Goal: Find specific page/section: Find specific page/section

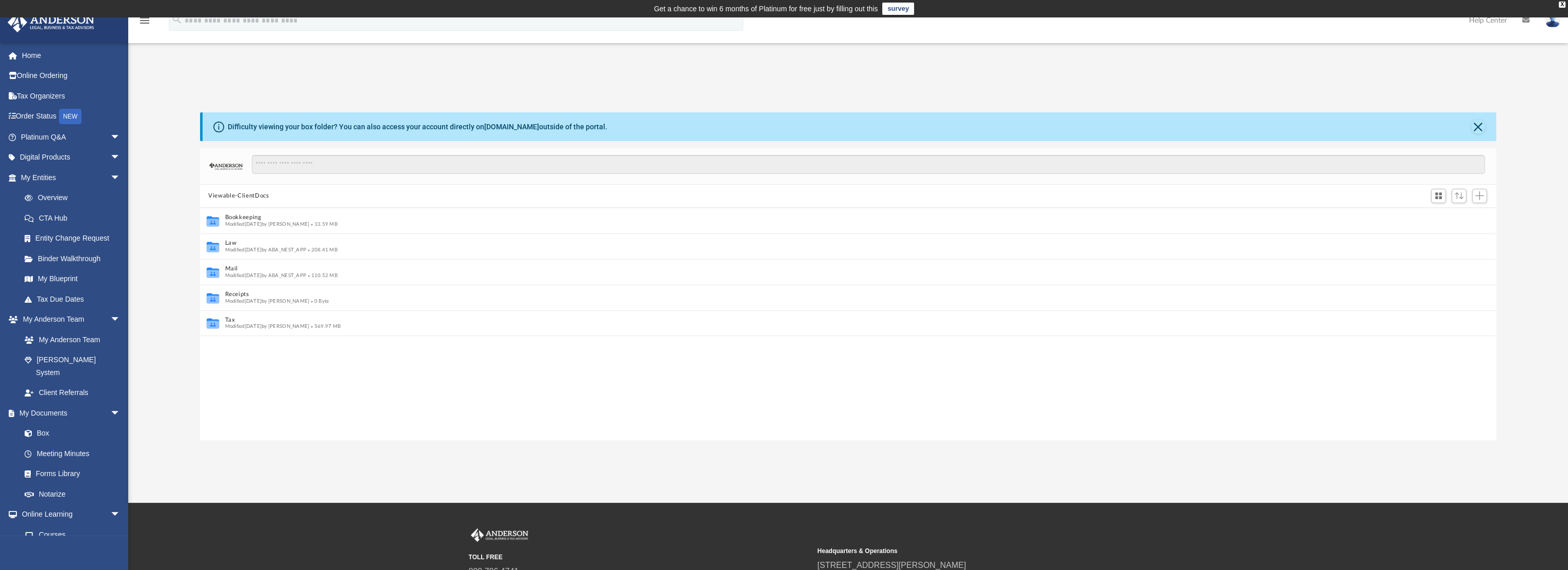
scroll to position [225, 1287]
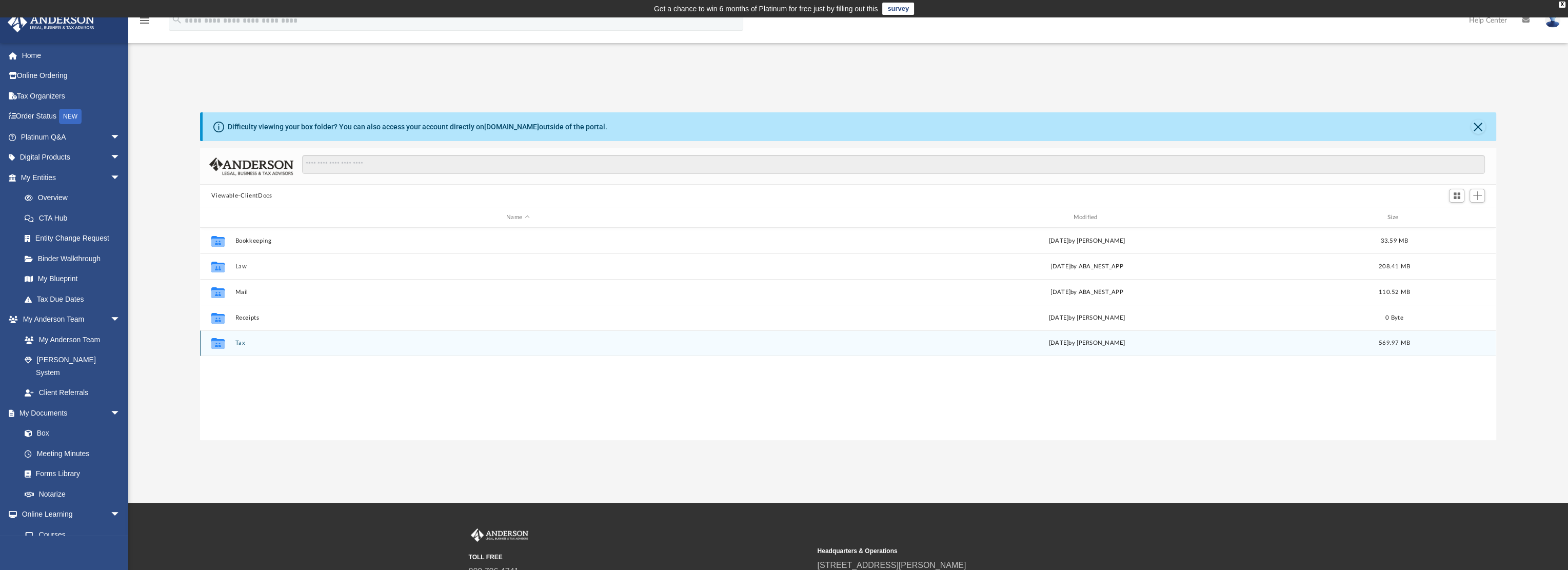
click at [232, 342] on div "Collaborated Folder Tax [DATE] by [PERSON_NAME] 569.97 MB" at bounding box center [847, 343] width 1295 height 25
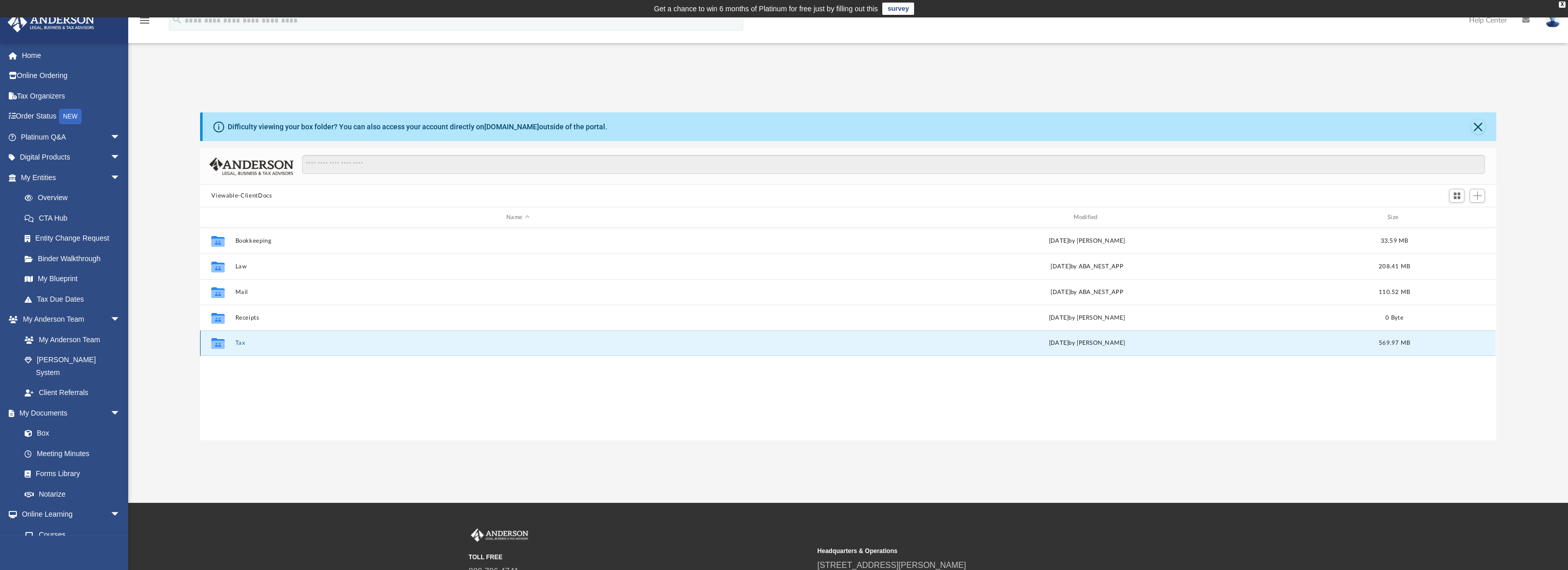
click at [240, 344] on button "Tax" at bounding box center [518, 342] width 565 height 7
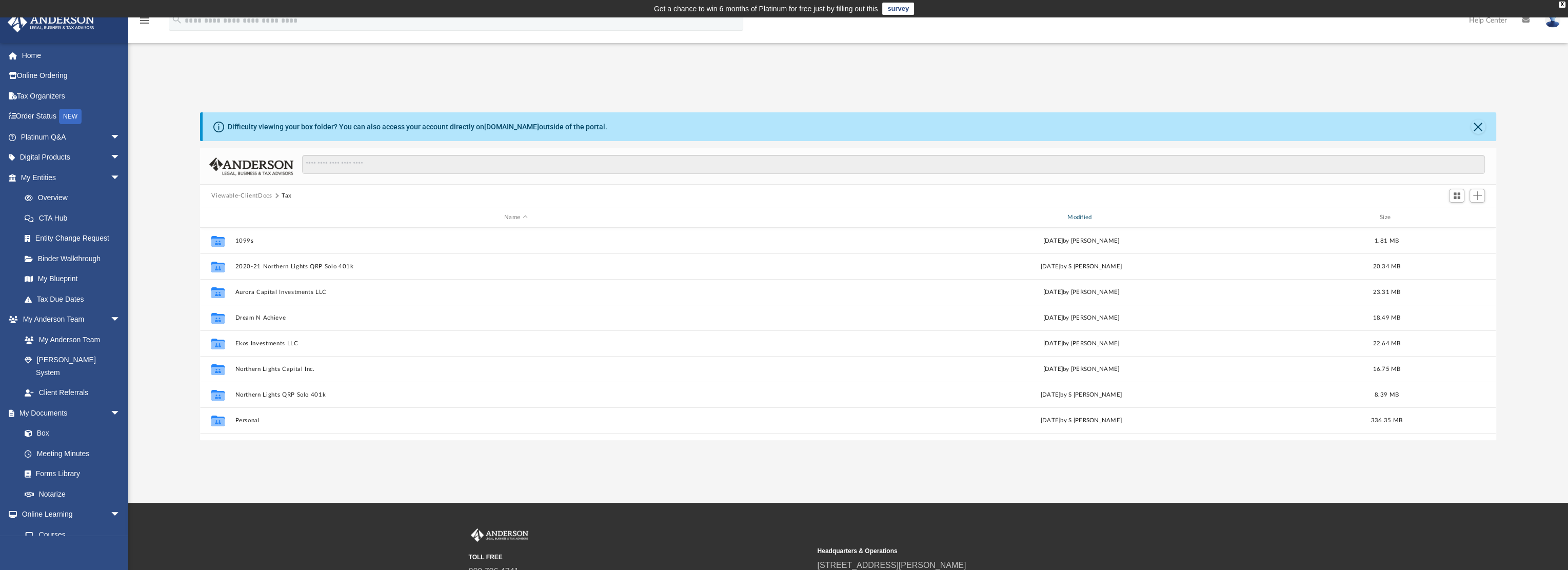
click at [1080, 219] on div "Modified" at bounding box center [1081, 217] width 561 height 9
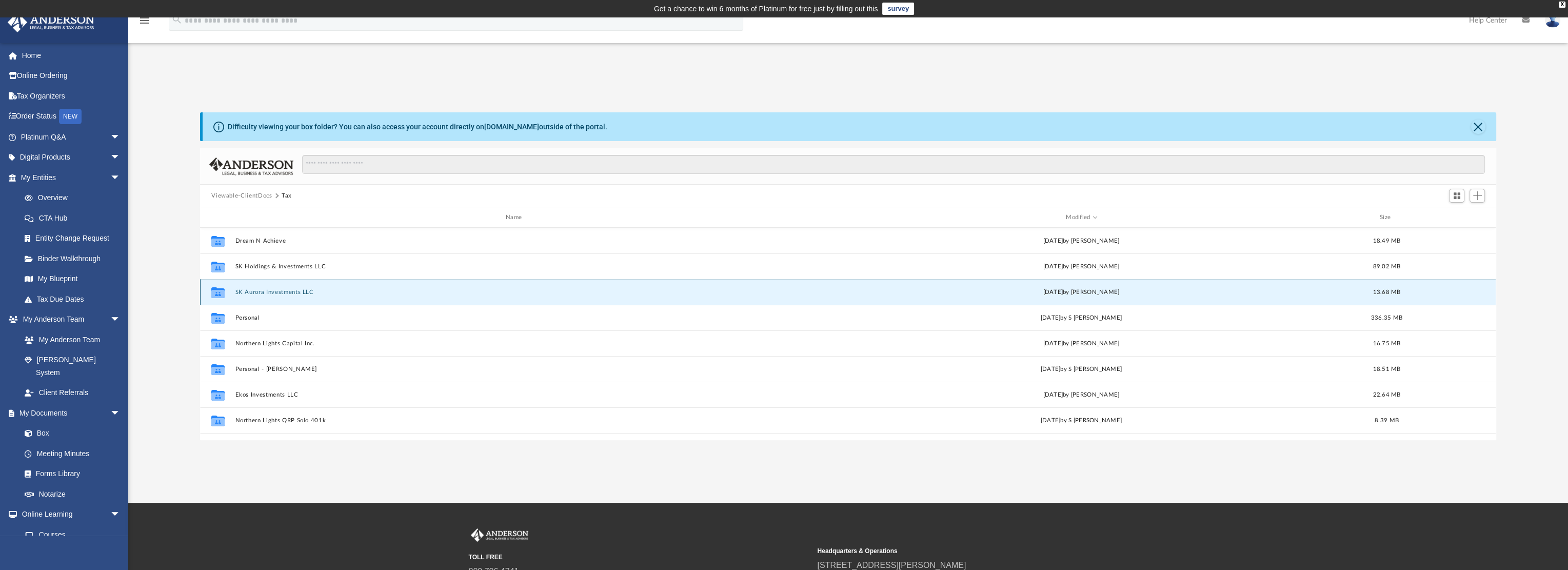
click at [267, 288] on button "SK Aurora Investments LLC" at bounding box center [515, 291] width 561 height 7
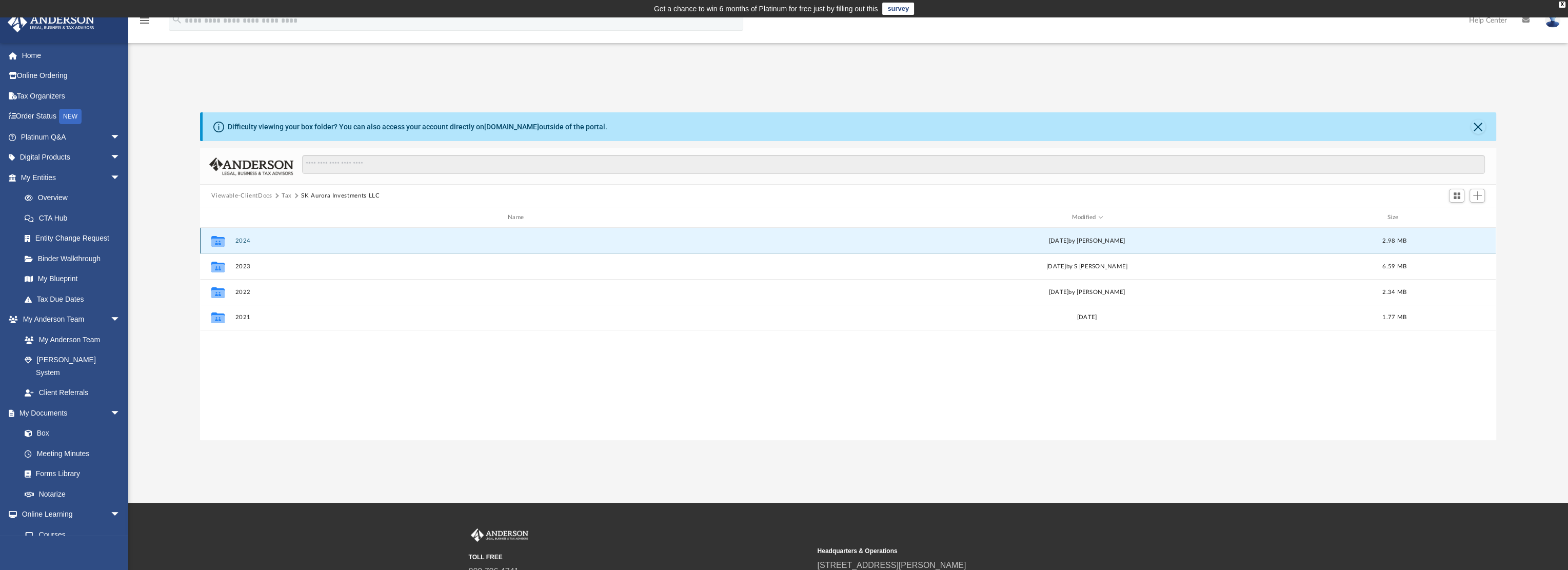
click at [244, 243] on button "2024" at bounding box center [518, 240] width 565 height 7
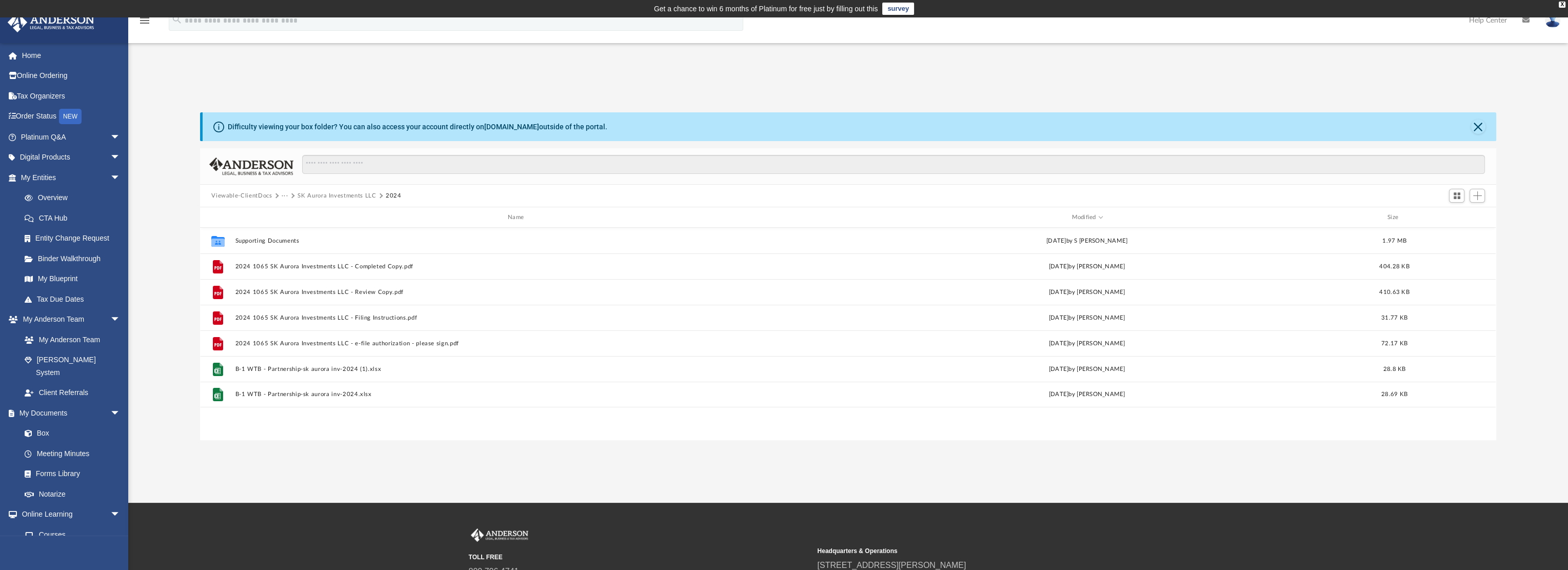
click at [284, 196] on button "···" at bounding box center [285, 195] width 7 height 9
click at [294, 216] on li "Tax" at bounding box center [291, 213] width 10 height 10
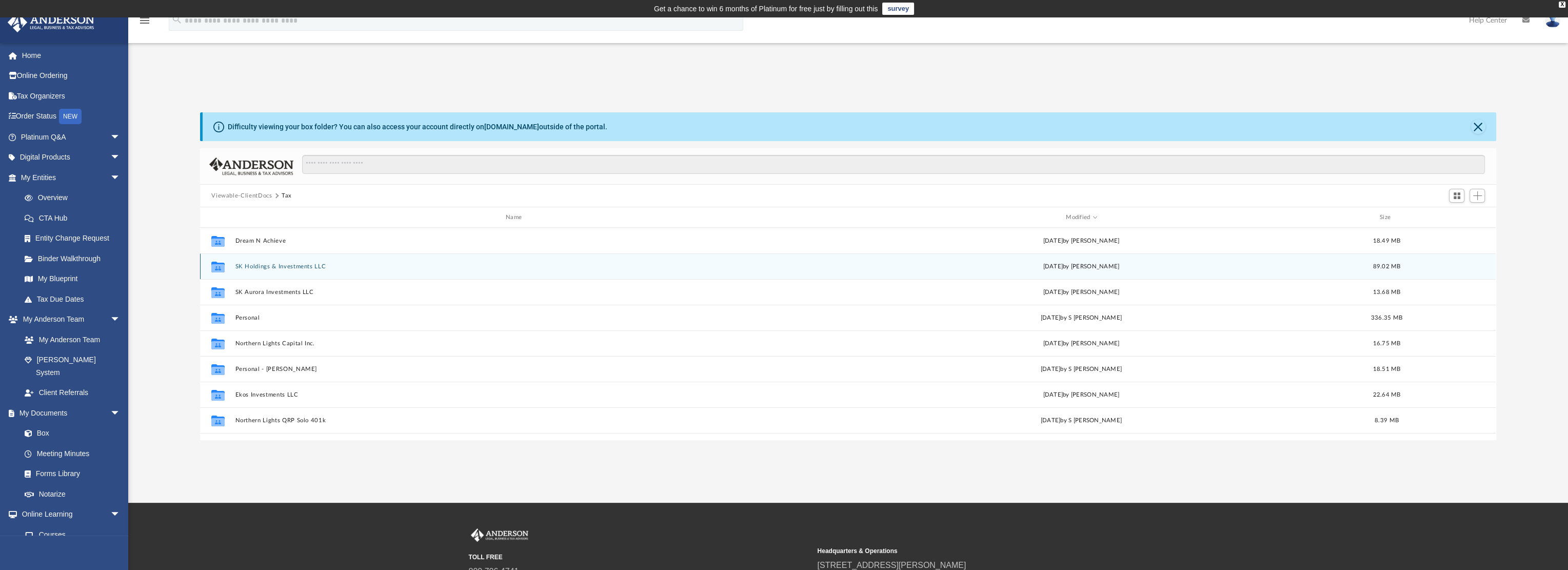
click at [264, 261] on div "Collaborated Folder SK Holdings & Investments LLC [DATE] by [PERSON_NAME] 89.02…" at bounding box center [847, 266] width 1295 height 25
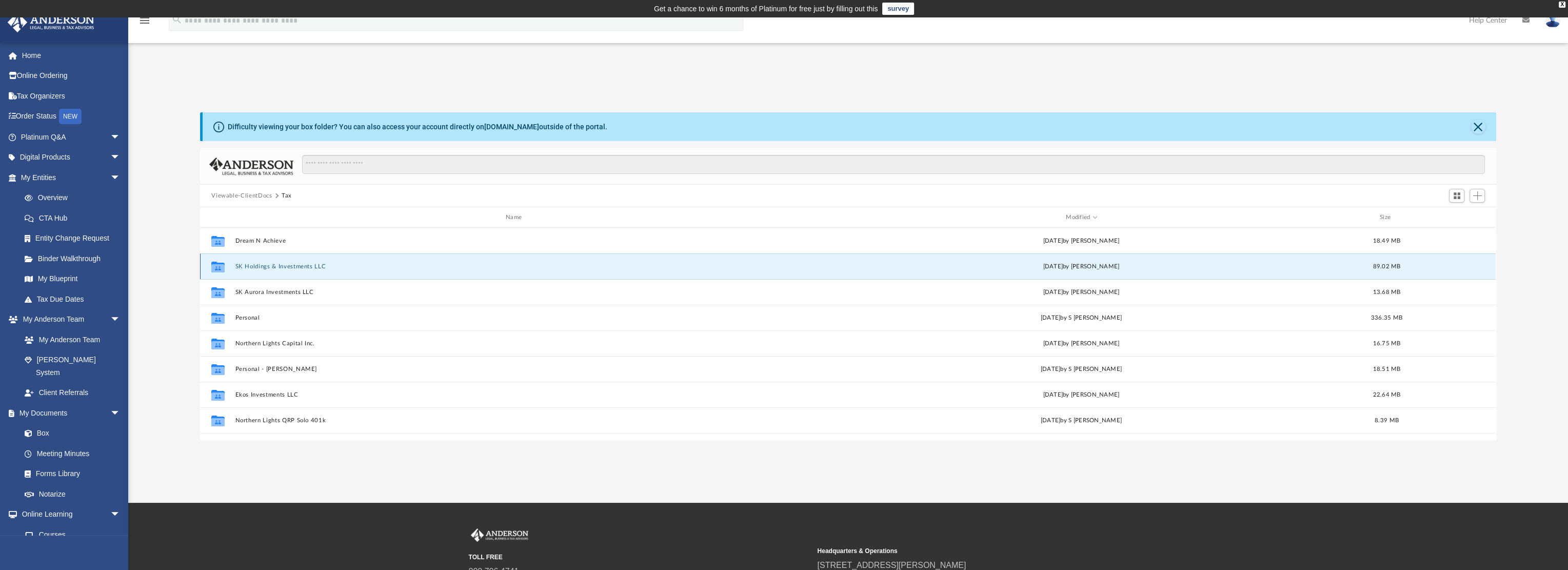
click at [266, 264] on button "SK Holdings & Investments LLC" at bounding box center [515, 266] width 561 height 7
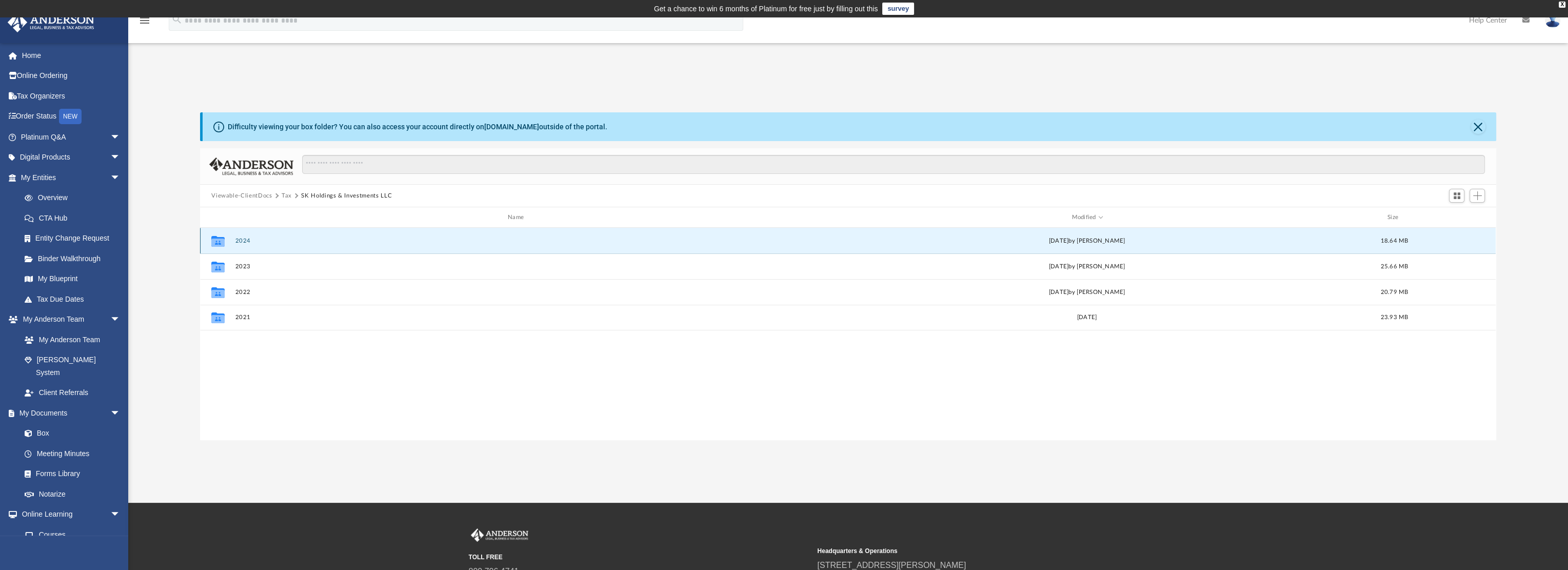
click at [240, 240] on button "2024" at bounding box center [518, 240] width 565 height 7
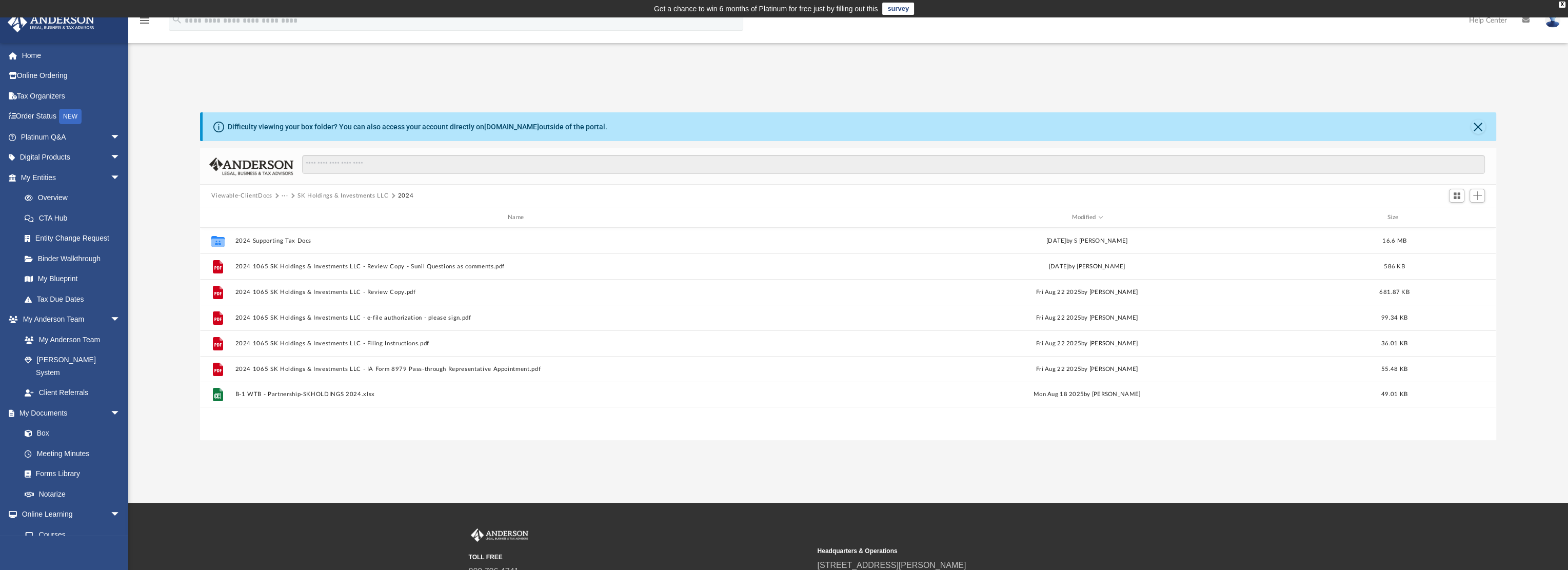
click at [287, 194] on button "···" at bounding box center [285, 195] width 7 height 9
click at [292, 213] on li "Tax" at bounding box center [291, 213] width 10 height 10
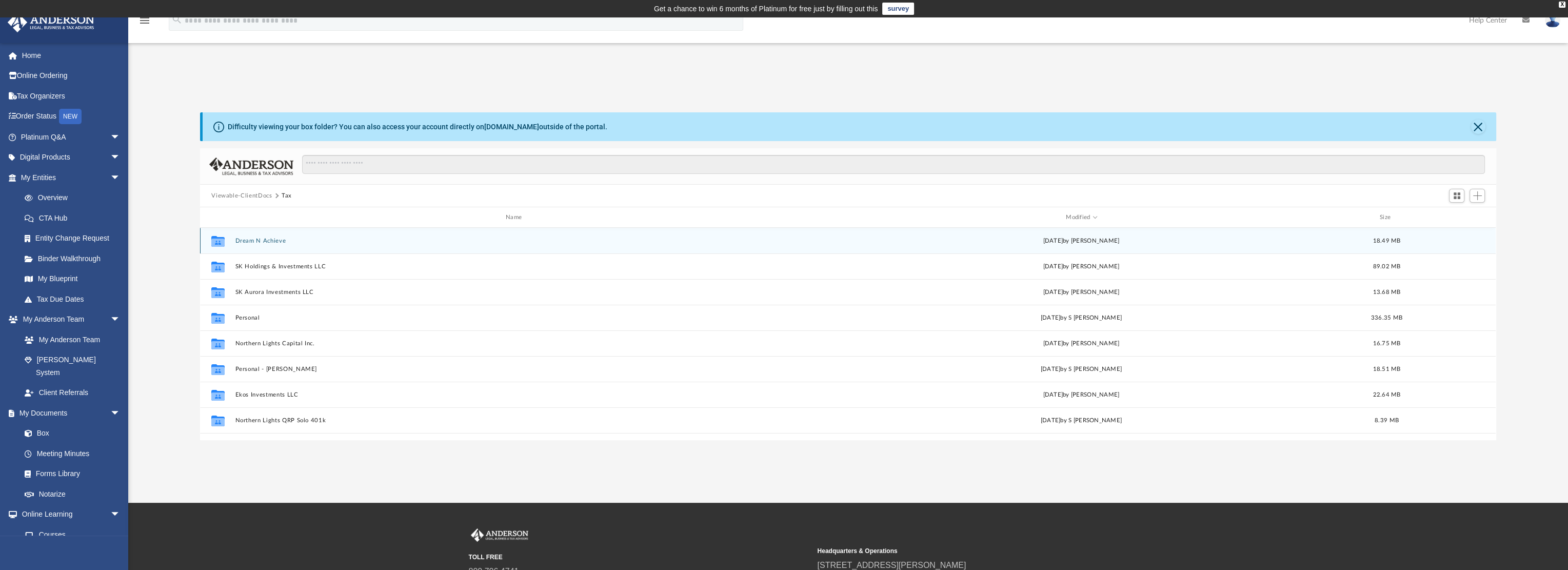
click at [272, 241] on button "Dream N Achieve" at bounding box center [515, 240] width 561 height 7
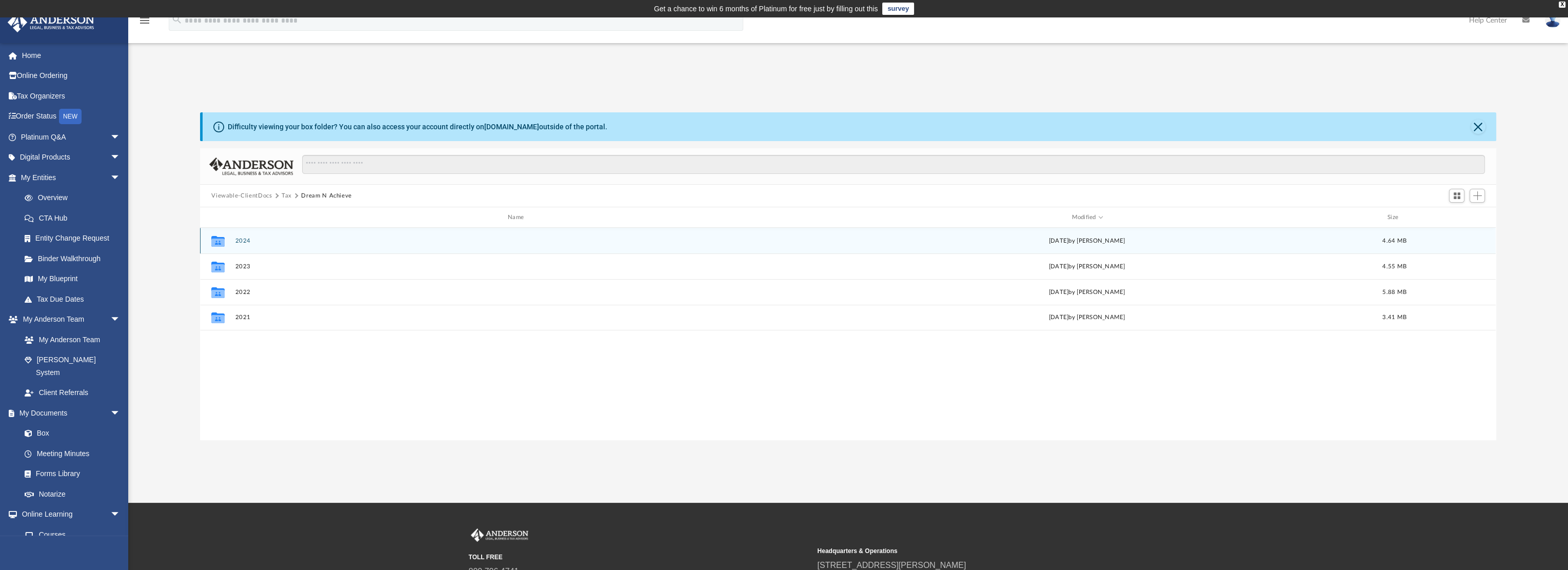
click at [249, 246] on div "Collaborated Folder 2024 [DATE] by [PERSON_NAME] 4.64 MB" at bounding box center [847, 240] width 1295 height 25
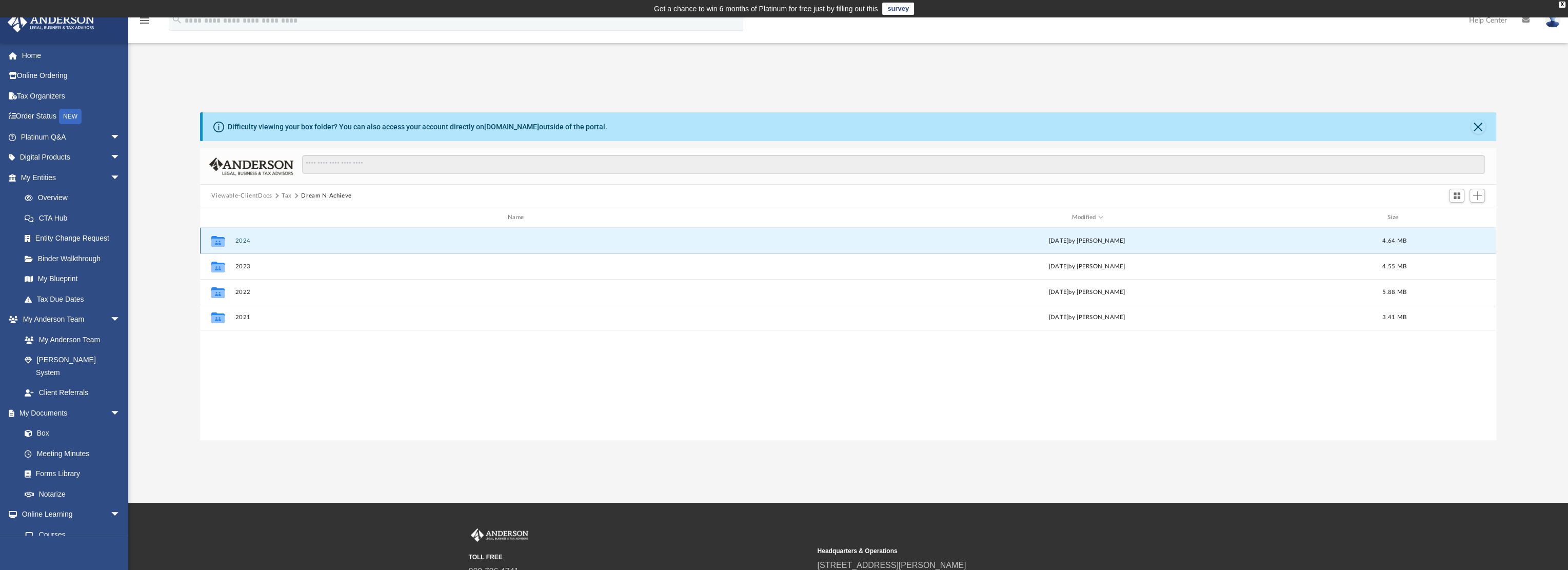
click at [246, 238] on button "2024" at bounding box center [518, 240] width 565 height 7
